Goal: Transaction & Acquisition: Obtain resource

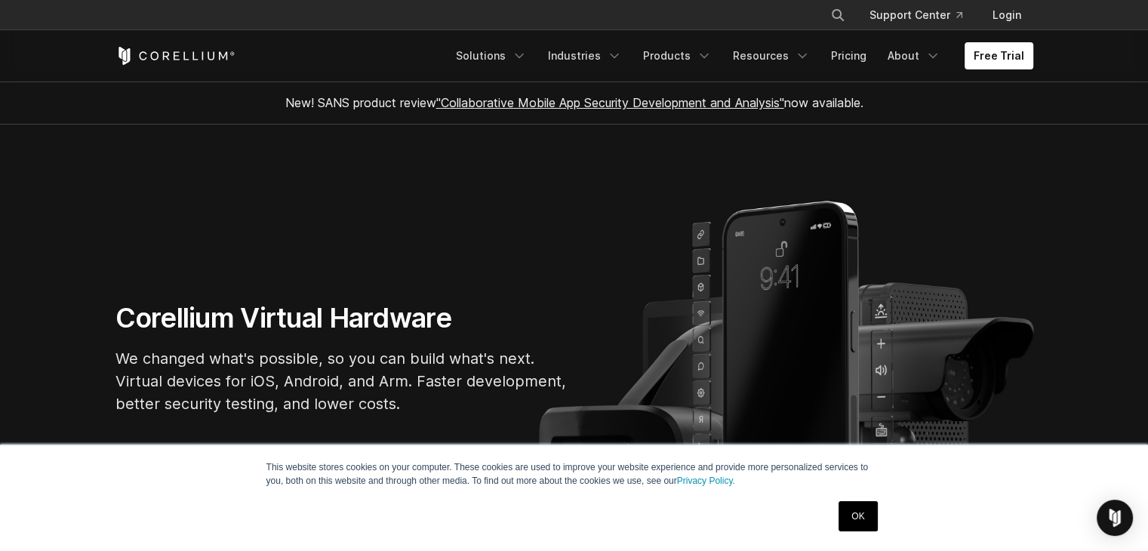
click at [852, 520] on link "OK" at bounding box center [858, 516] width 39 height 30
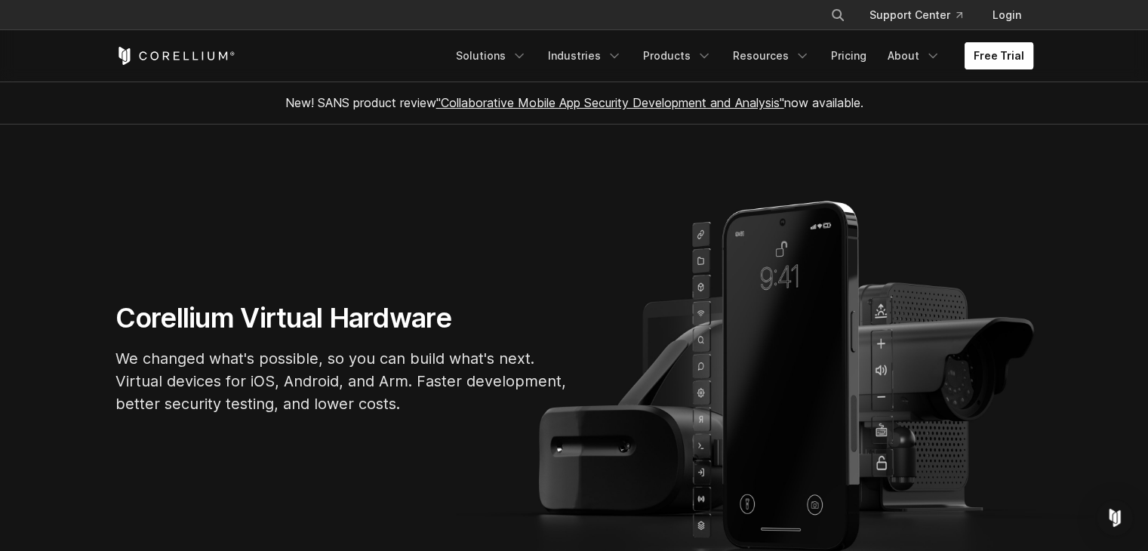
click at [1000, 52] on link "Free Trial" at bounding box center [999, 55] width 69 height 27
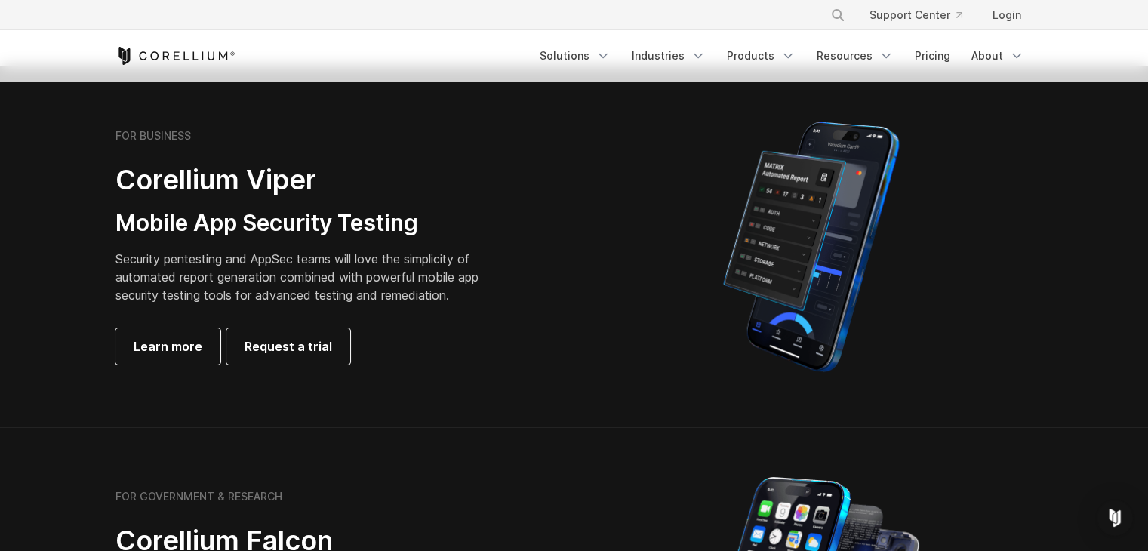
scroll to position [396, 0]
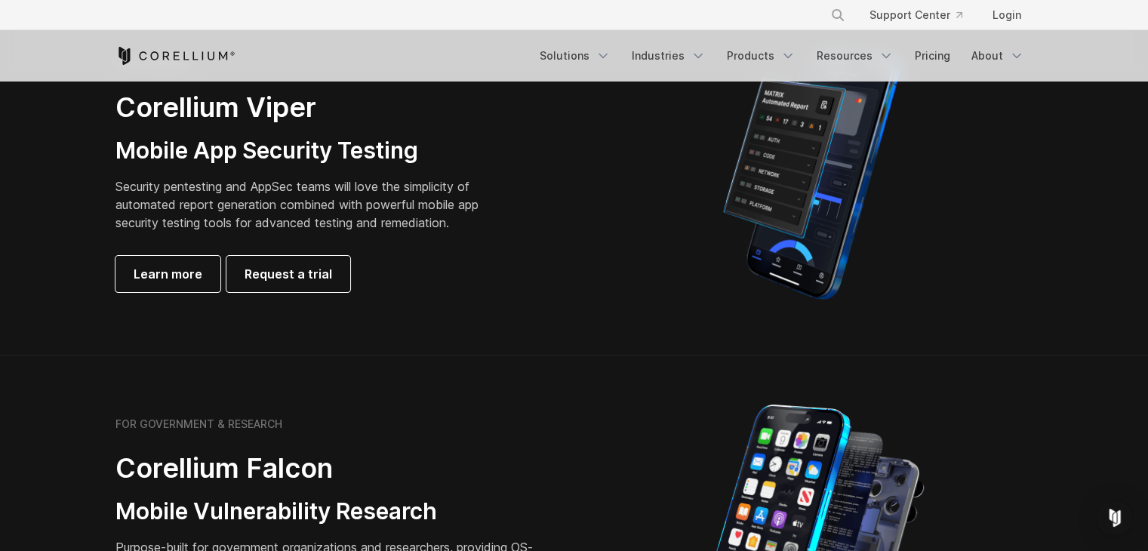
click at [239, 201] on p "Security pentesting and AppSec teams will love the simplicity of automated repo…" at bounding box center [309, 204] width 387 height 54
click at [196, 223] on p "Security pentesting and AppSec teams will love the simplicity of automated repo…" at bounding box center [309, 204] width 387 height 54
click at [399, 276] on div "Learn more Request a trial" at bounding box center [309, 274] width 387 height 36
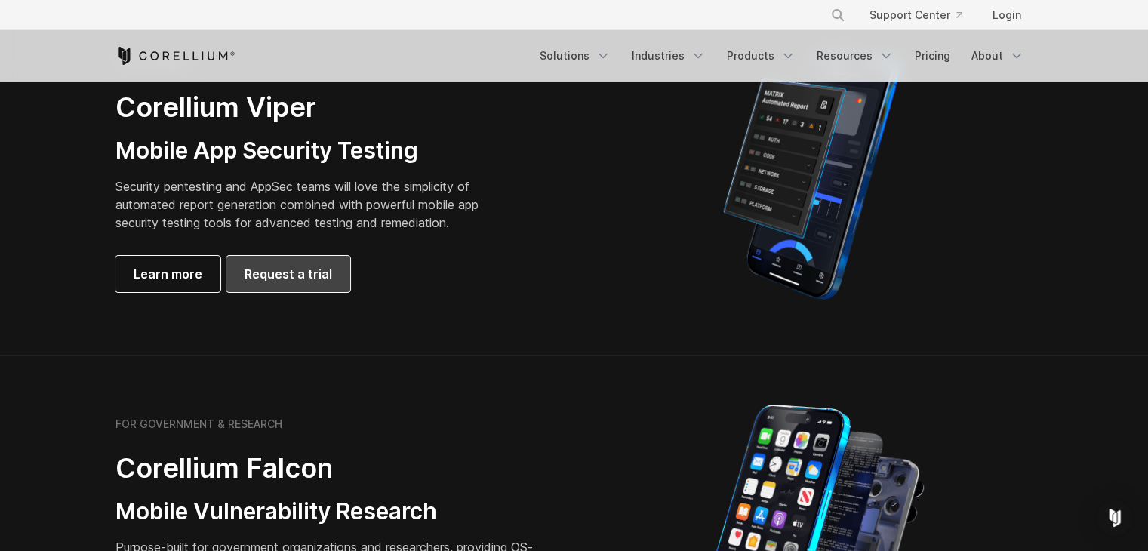
click at [299, 274] on span "Request a trial" at bounding box center [289, 274] width 88 height 18
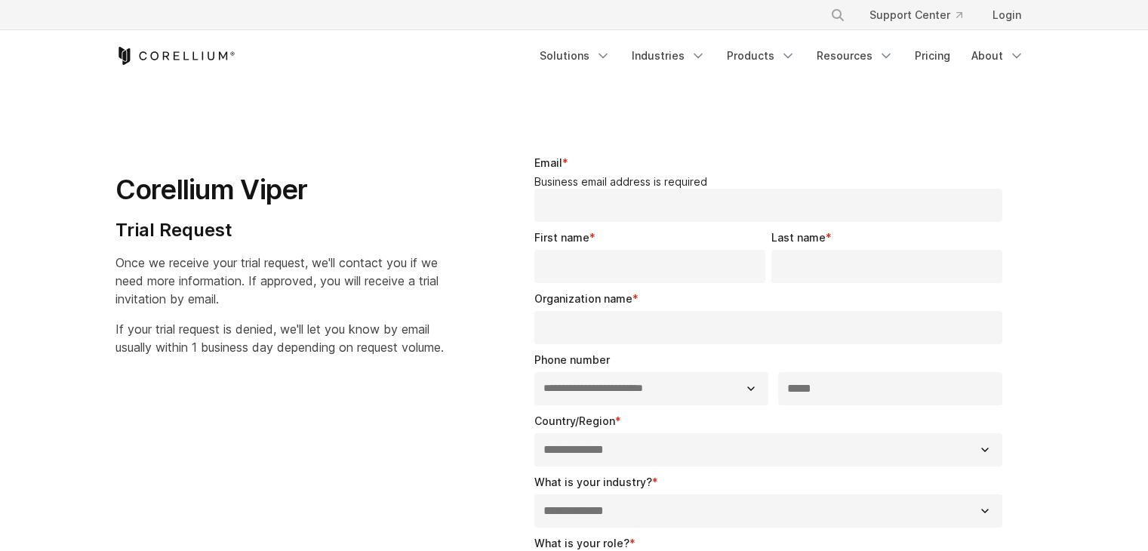
select select "**"
click at [936, 57] on link "Pricing" at bounding box center [933, 55] width 54 height 27
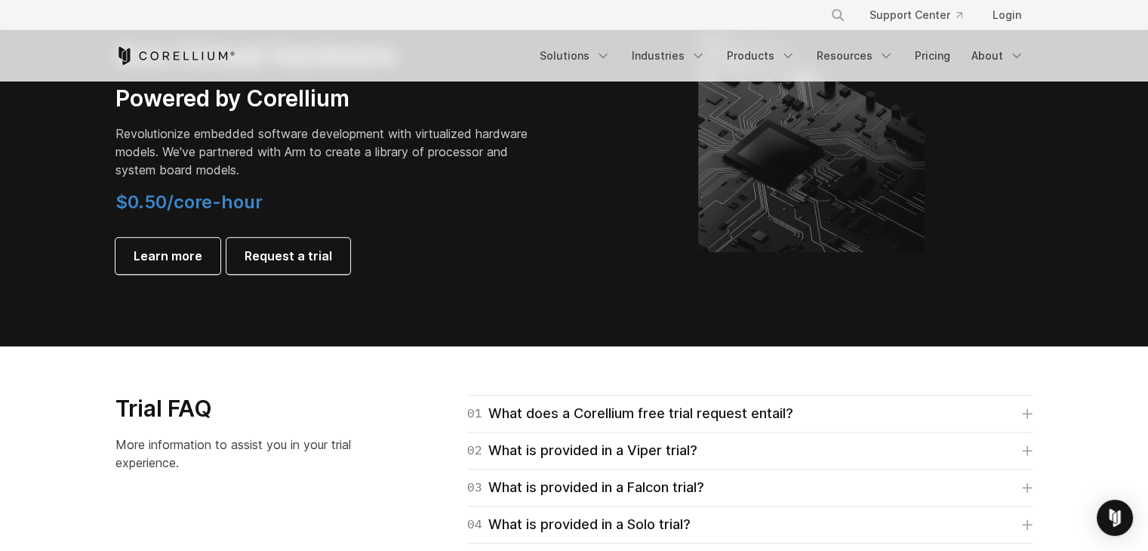
scroll to position [2150, 0]
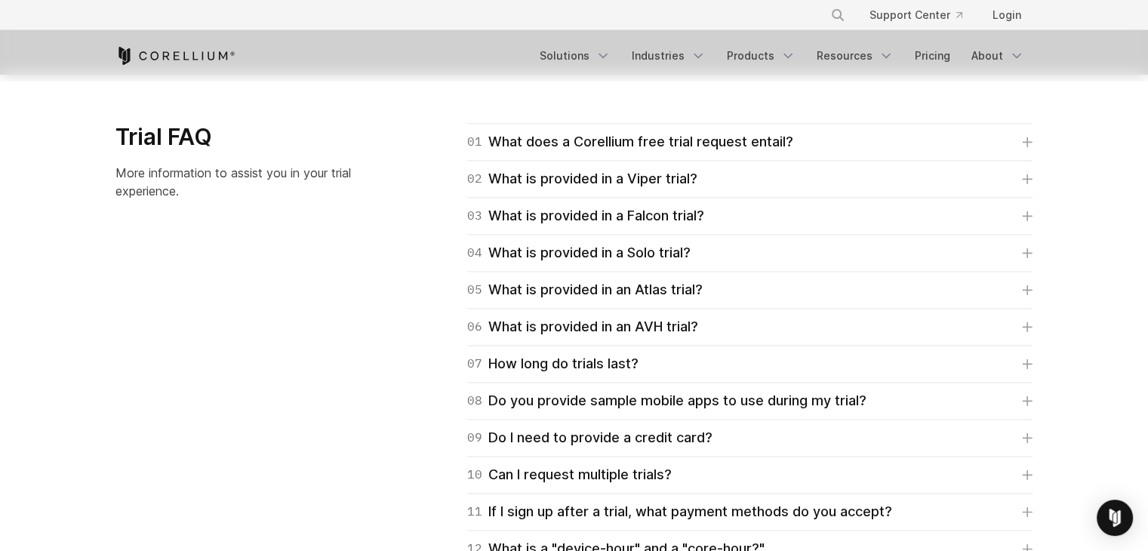
click at [768, 240] on div "04 What is provided in a Solo trial? Corellium's Solo trial is for students onl…" at bounding box center [749, 253] width 565 height 37
click at [637, 253] on div "04 What is provided in a Solo trial?" at bounding box center [578, 252] width 223 height 21
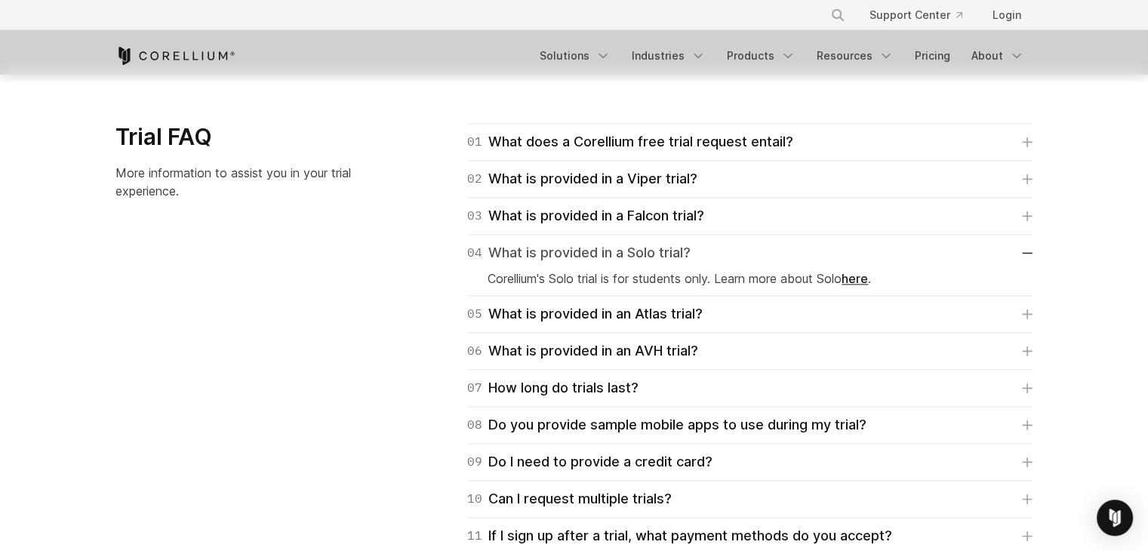
click at [637, 253] on div "04 What is provided in a Solo trial?" at bounding box center [578, 252] width 223 height 21
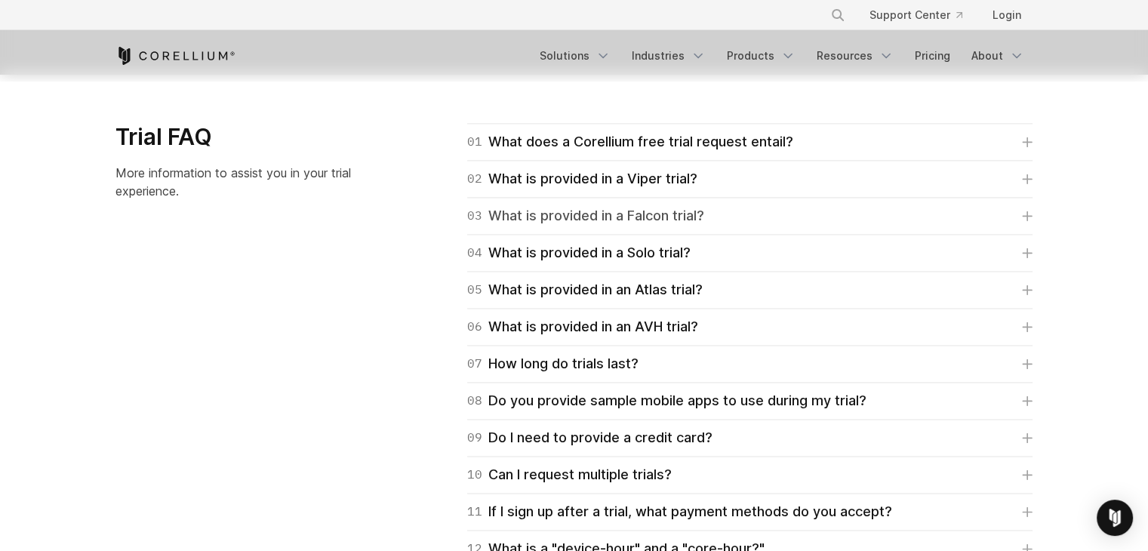
click at [630, 217] on div "03 What is provided in a Falcon trial?" at bounding box center [585, 215] width 237 height 21
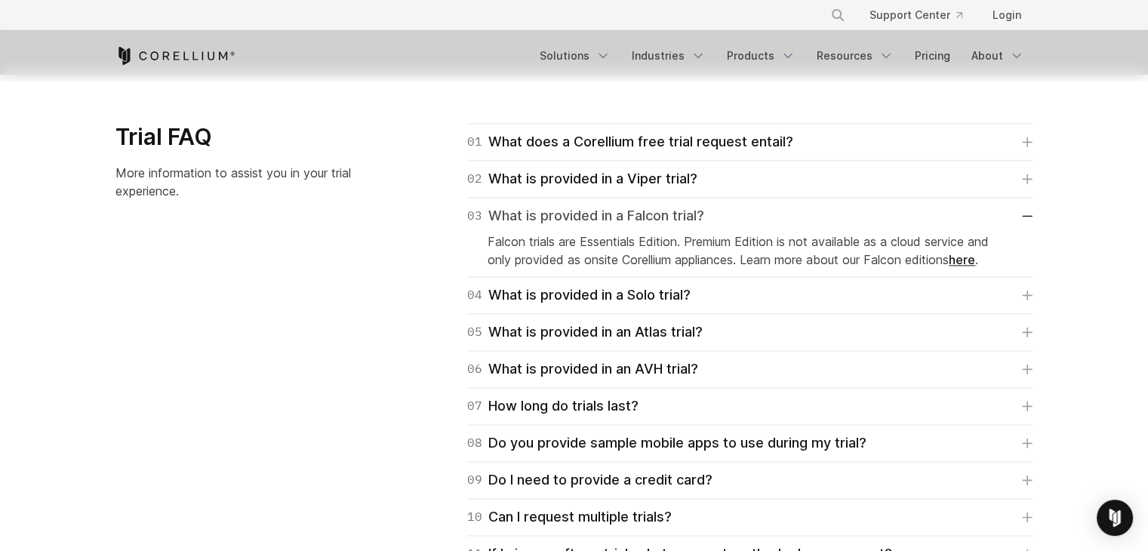
click at [630, 217] on div "03 What is provided in a Falcon trial?" at bounding box center [585, 215] width 237 height 21
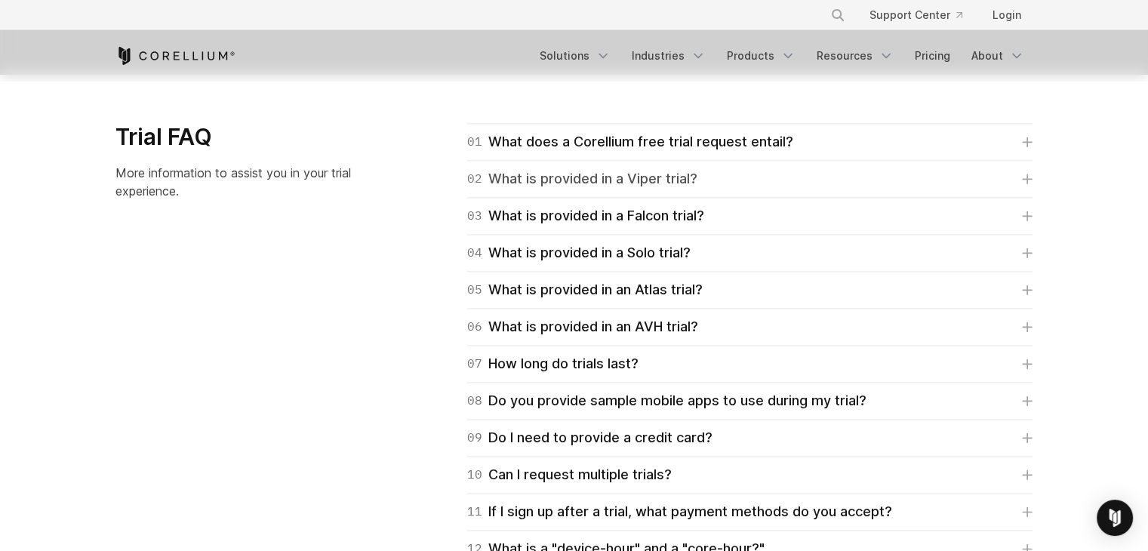
click at [608, 184] on div "02 What is provided in a Viper trial?" at bounding box center [582, 178] width 230 height 21
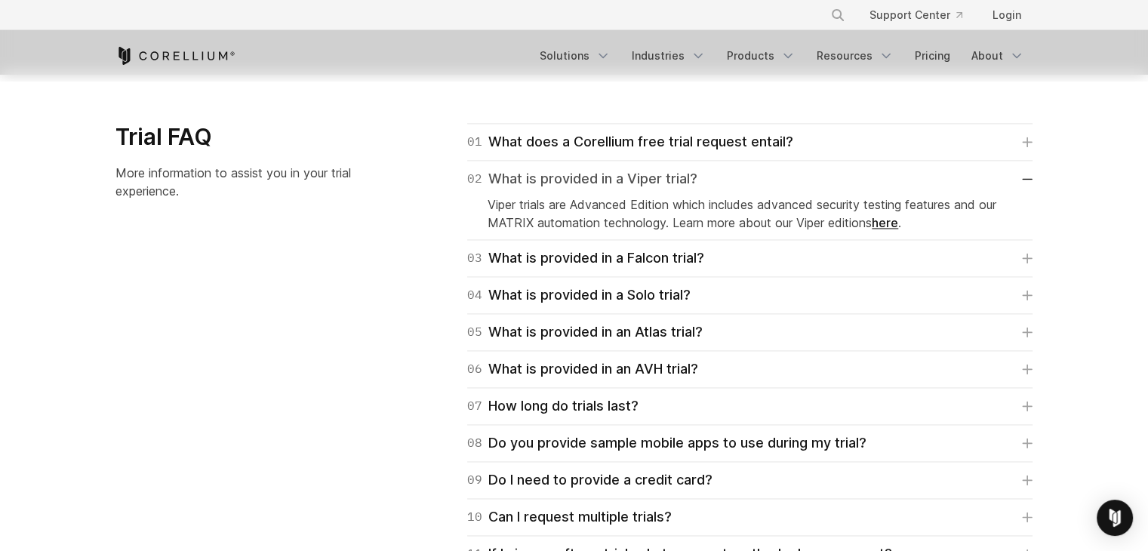
click at [608, 184] on div "02 What is provided in a Viper trial?" at bounding box center [582, 178] width 230 height 21
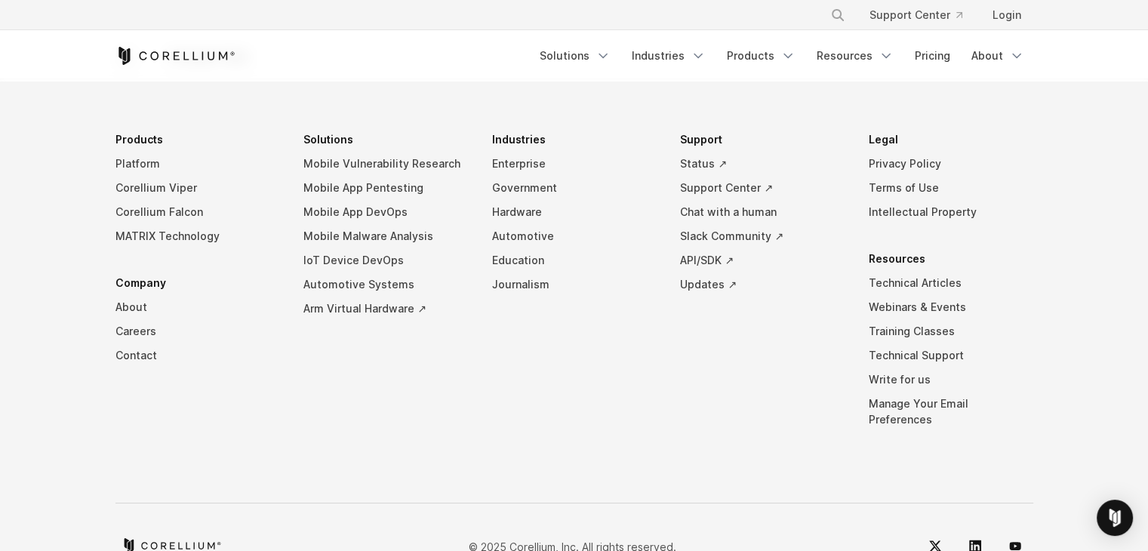
scroll to position [2758, 0]
